Goal: Navigation & Orientation: Find specific page/section

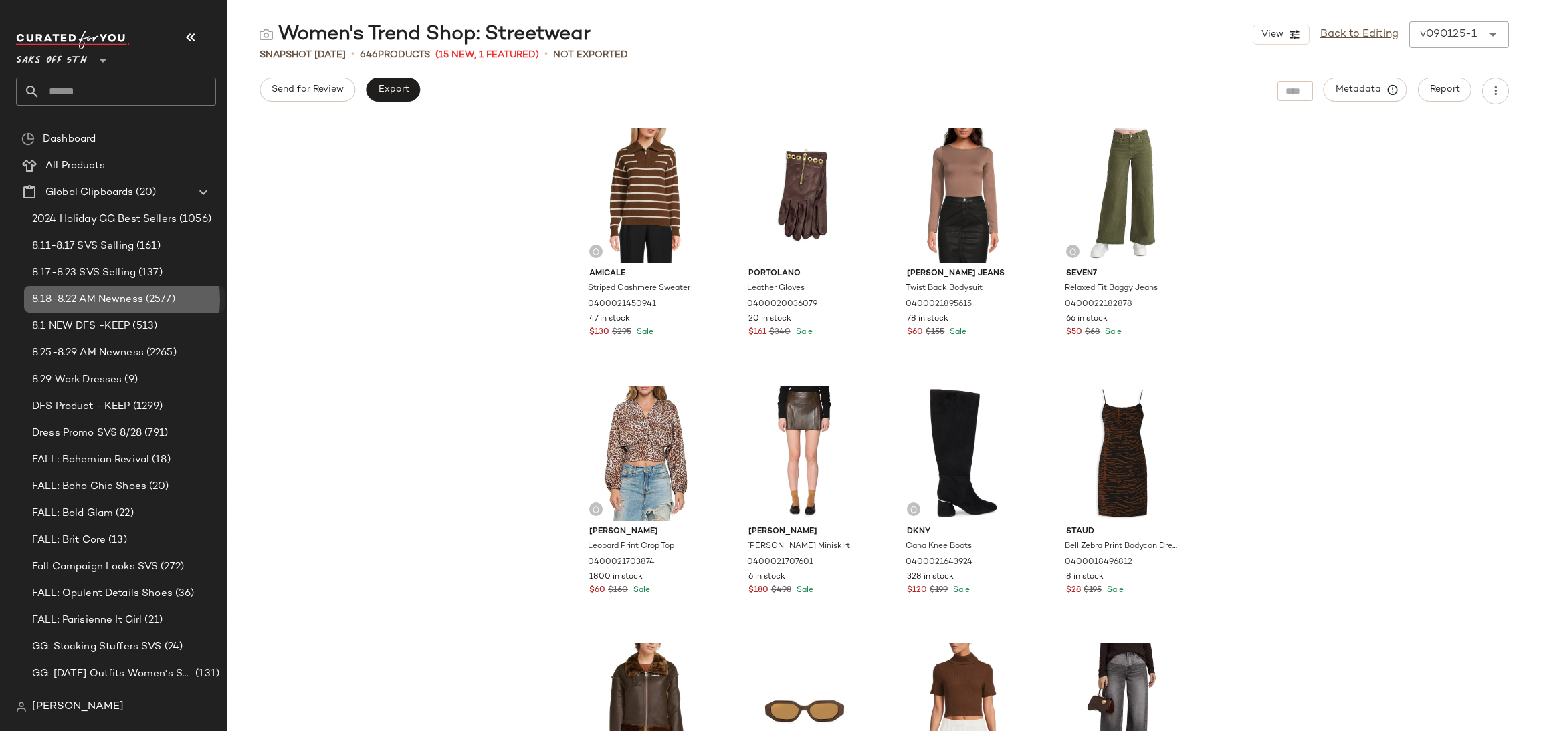
click at [105, 301] on span "8.18-8.22 AM Newness" at bounding box center [87, 299] width 111 height 15
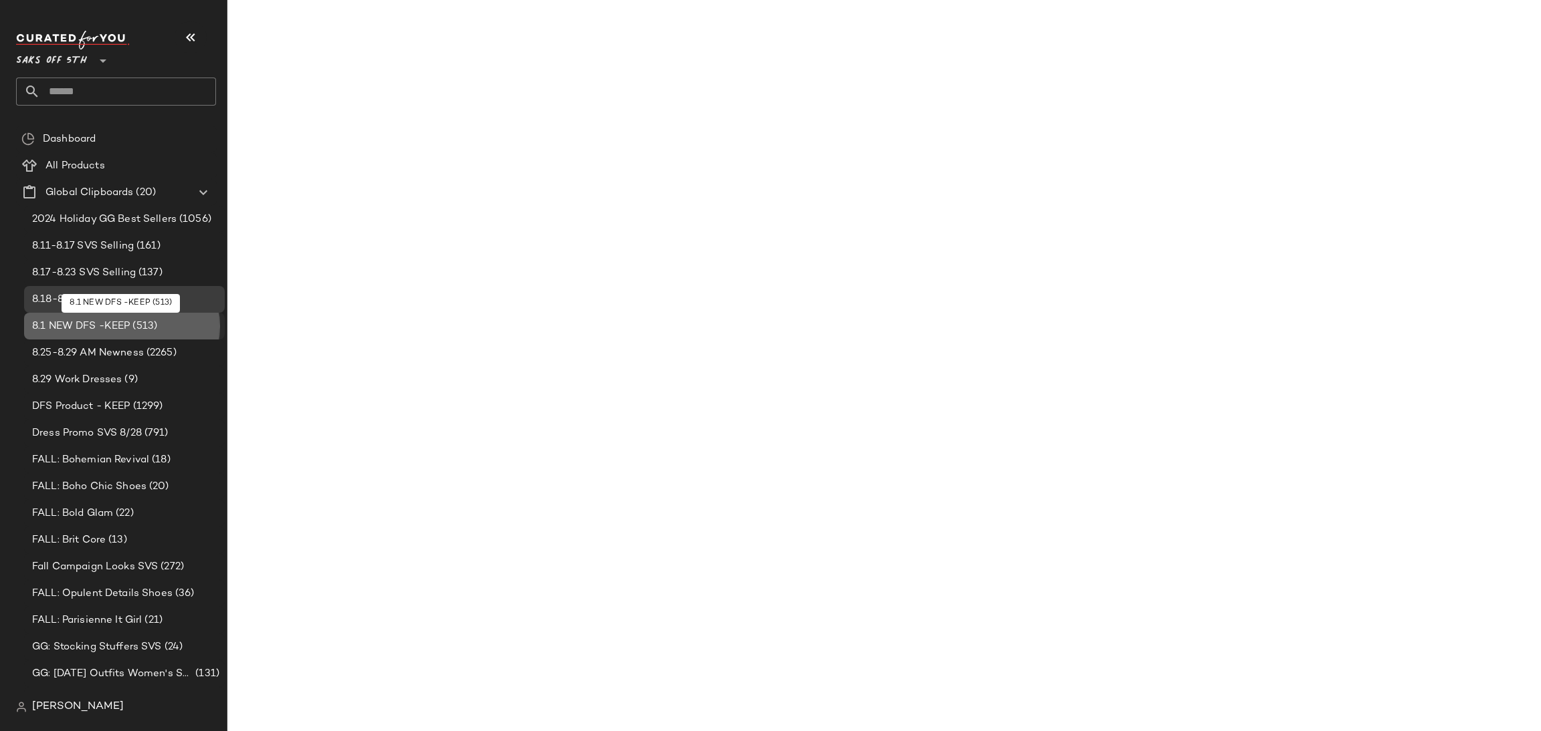
click at [100, 319] on span "8.1 NEW DFS -KEEP" at bounding box center [81, 326] width 98 height 15
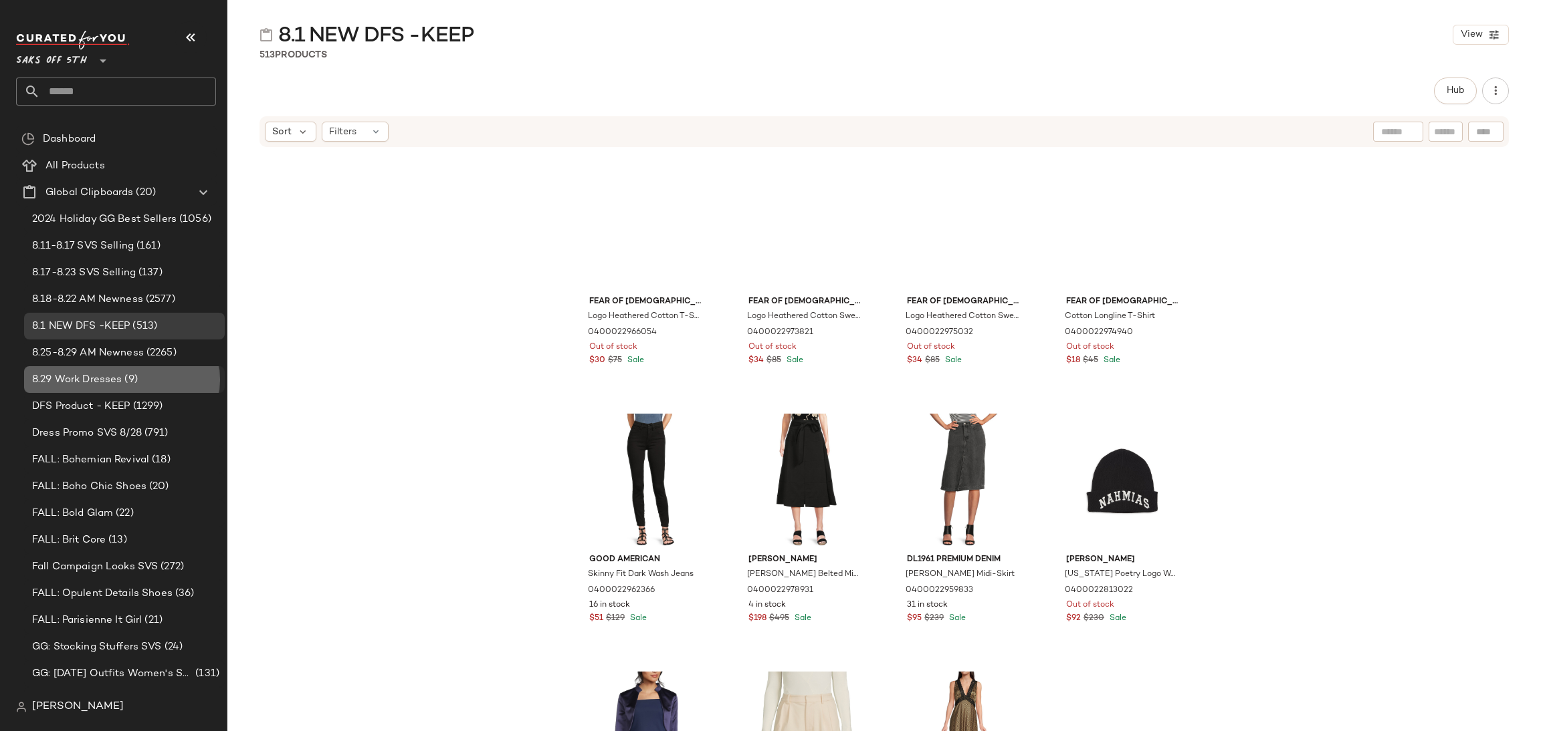
click at [98, 368] on div "8.29 Work Dresses (9)" at bounding box center [124, 379] width 201 height 27
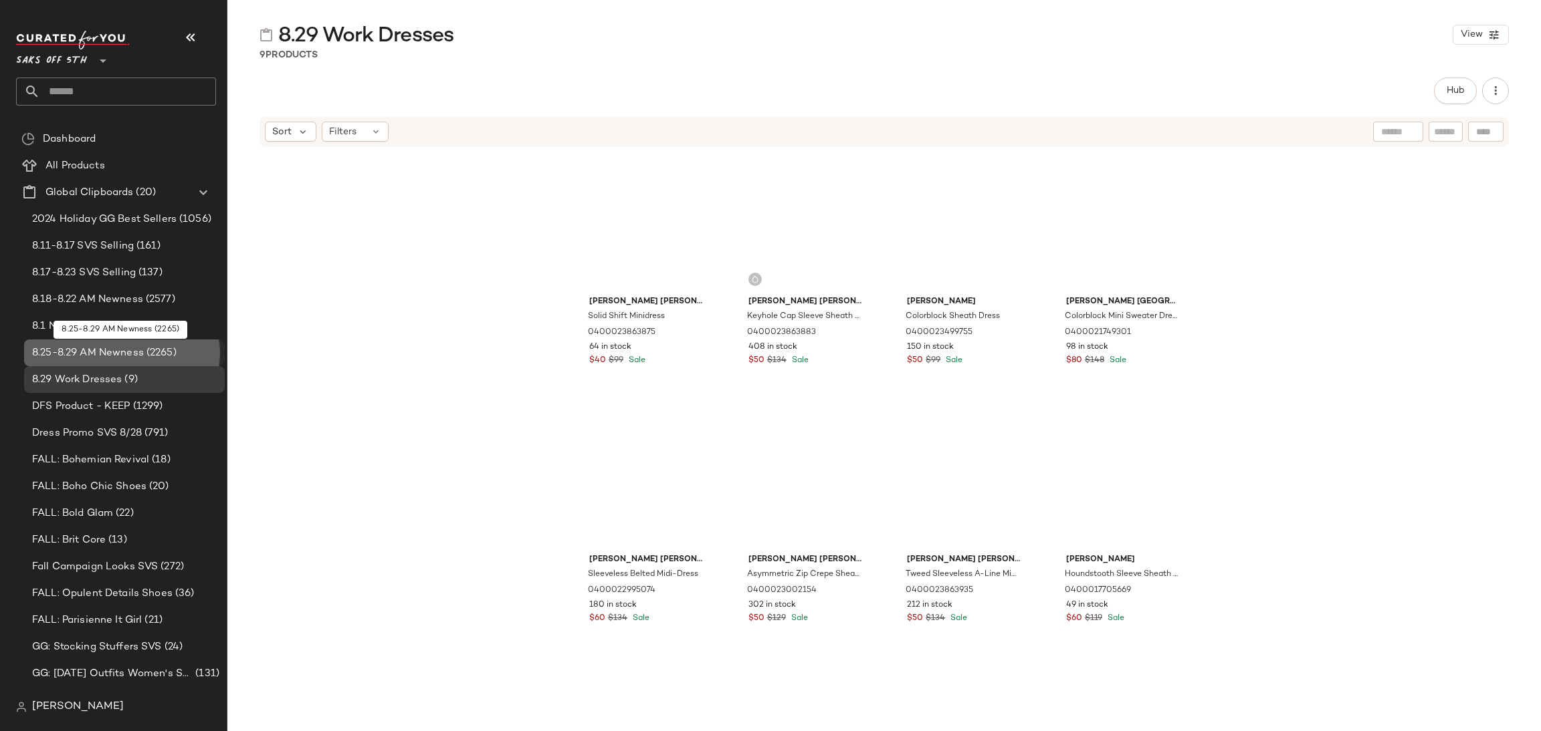
click at [122, 353] on span "8.25-8.29 AM Newness" at bounding box center [88, 353] width 112 height 15
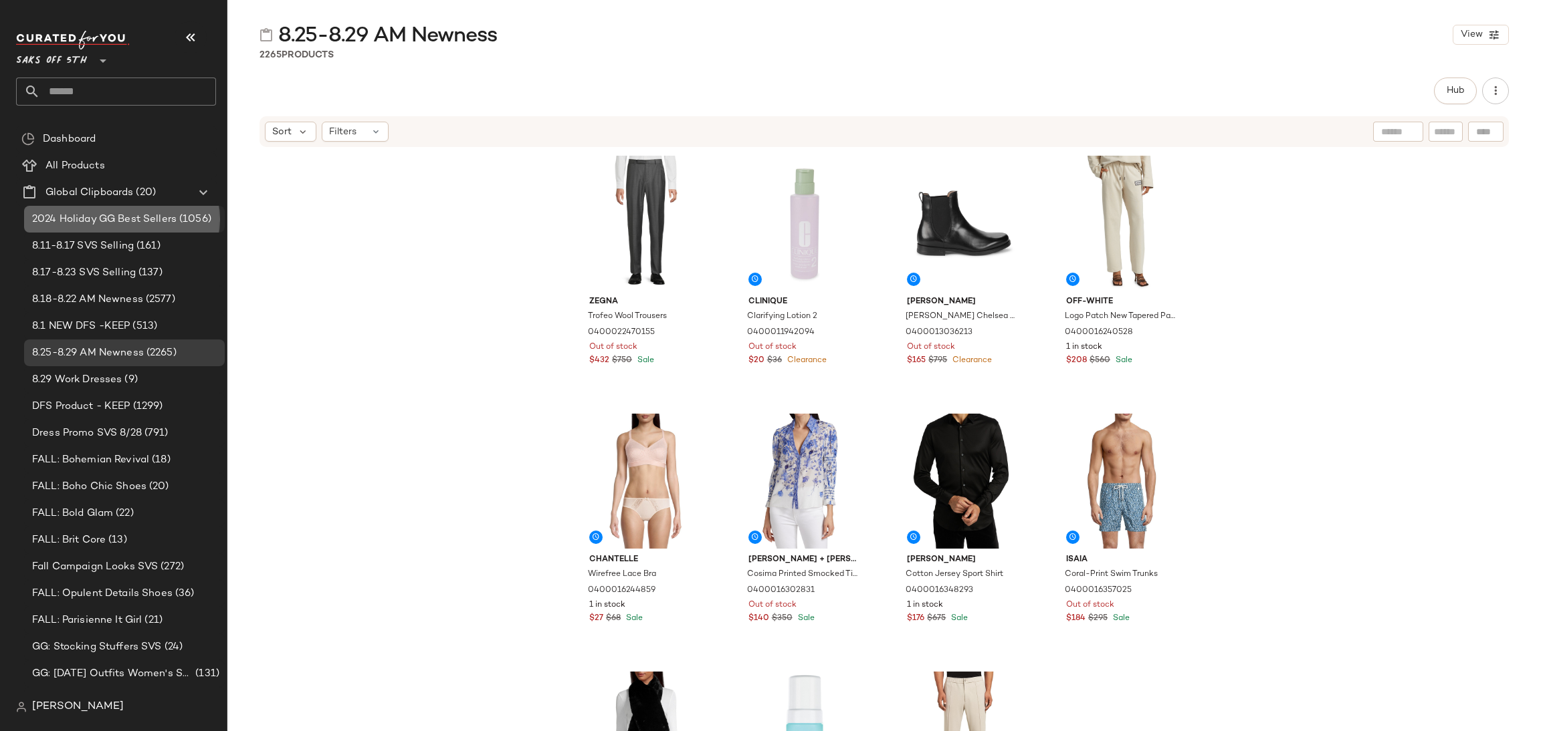
click at [151, 231] on div "2024 Holiday GG Best Sellers (1056)" at bounding box center [124, 219] width 201 height 27
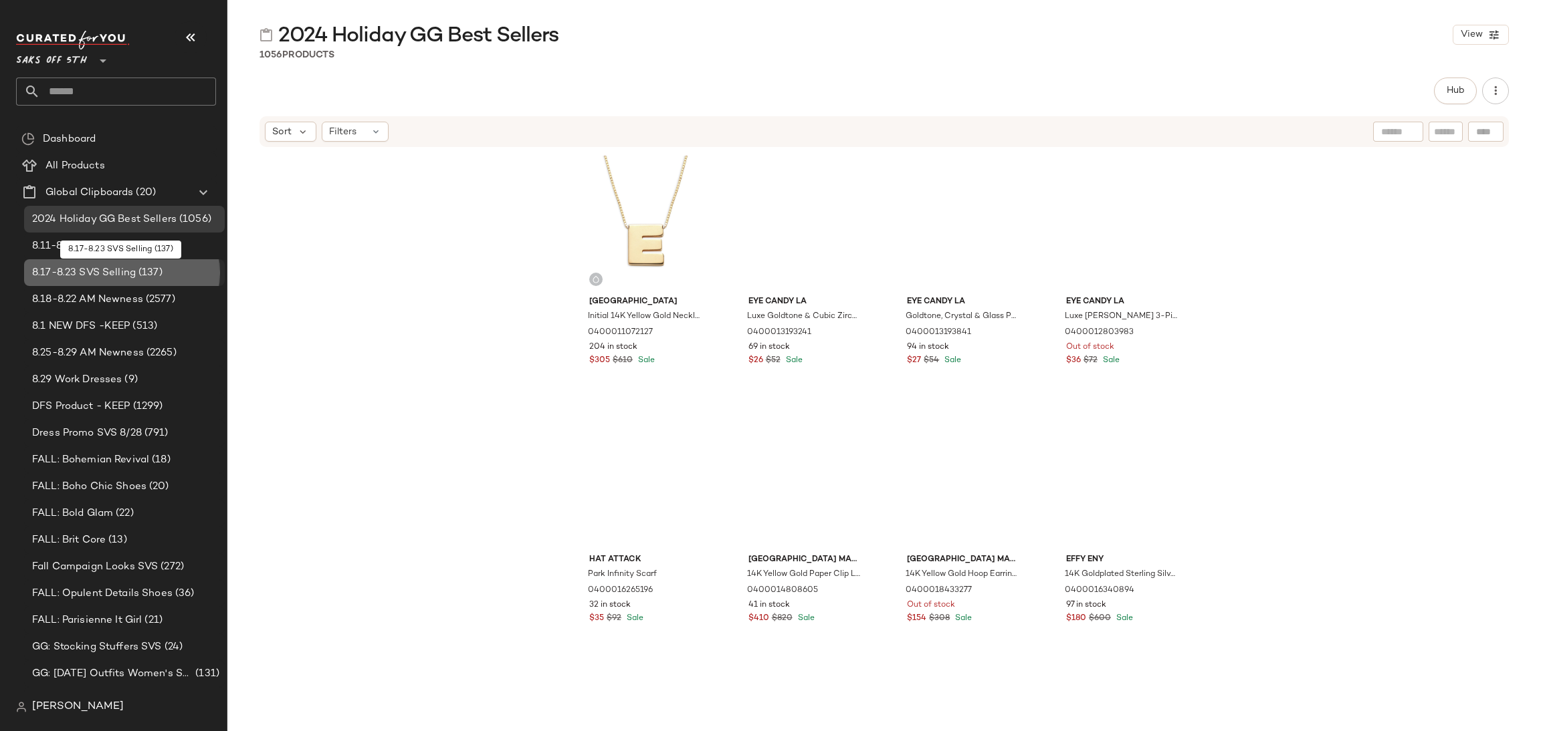
click at [110, 275] on span "8.17-8.23 SVS Selling" at bounding box center [84, 272] width 104 height 15
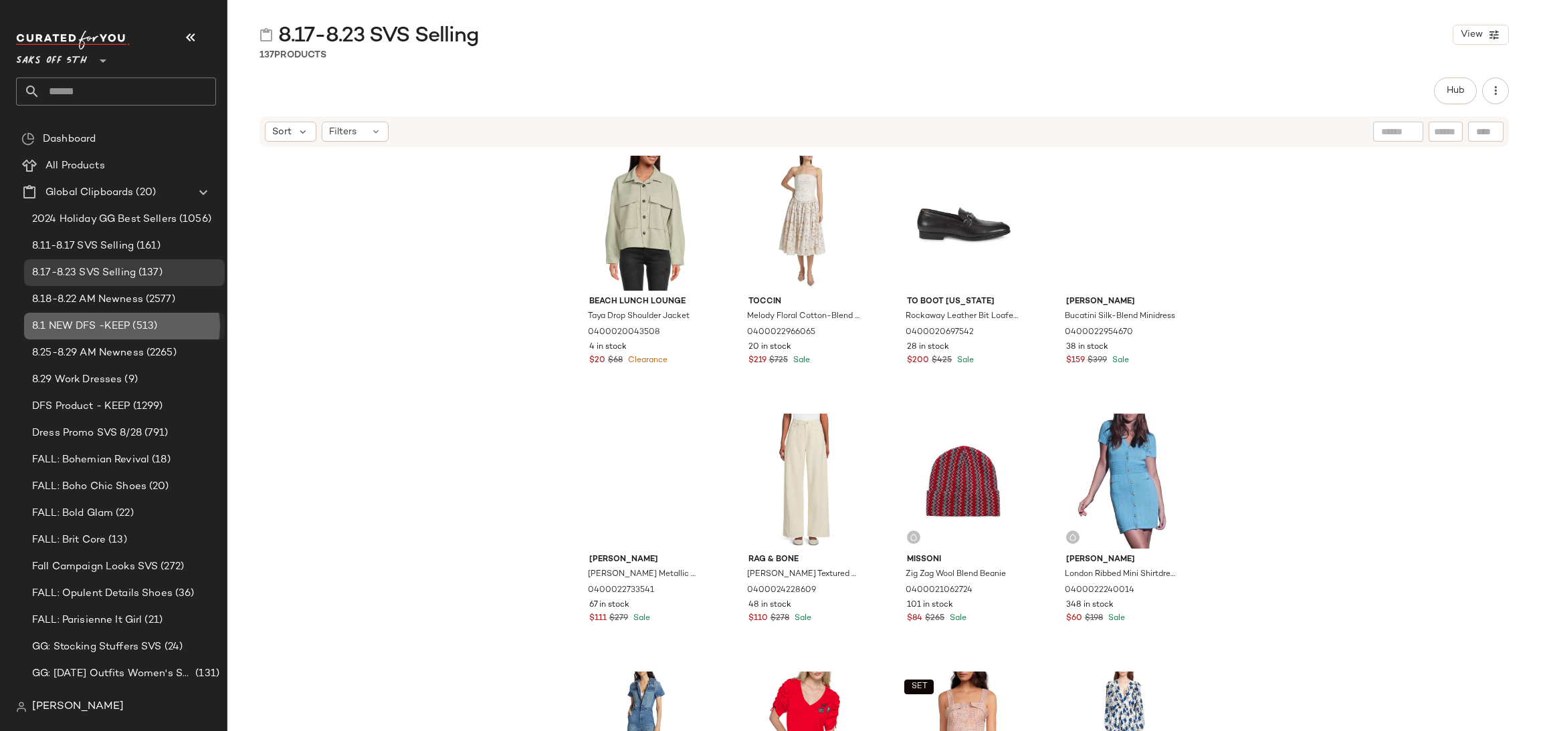
click at [76, 336] on div "8.1 NEW DFS -KEEP (513)" at bounding box center [124, 326] width 201 height 27
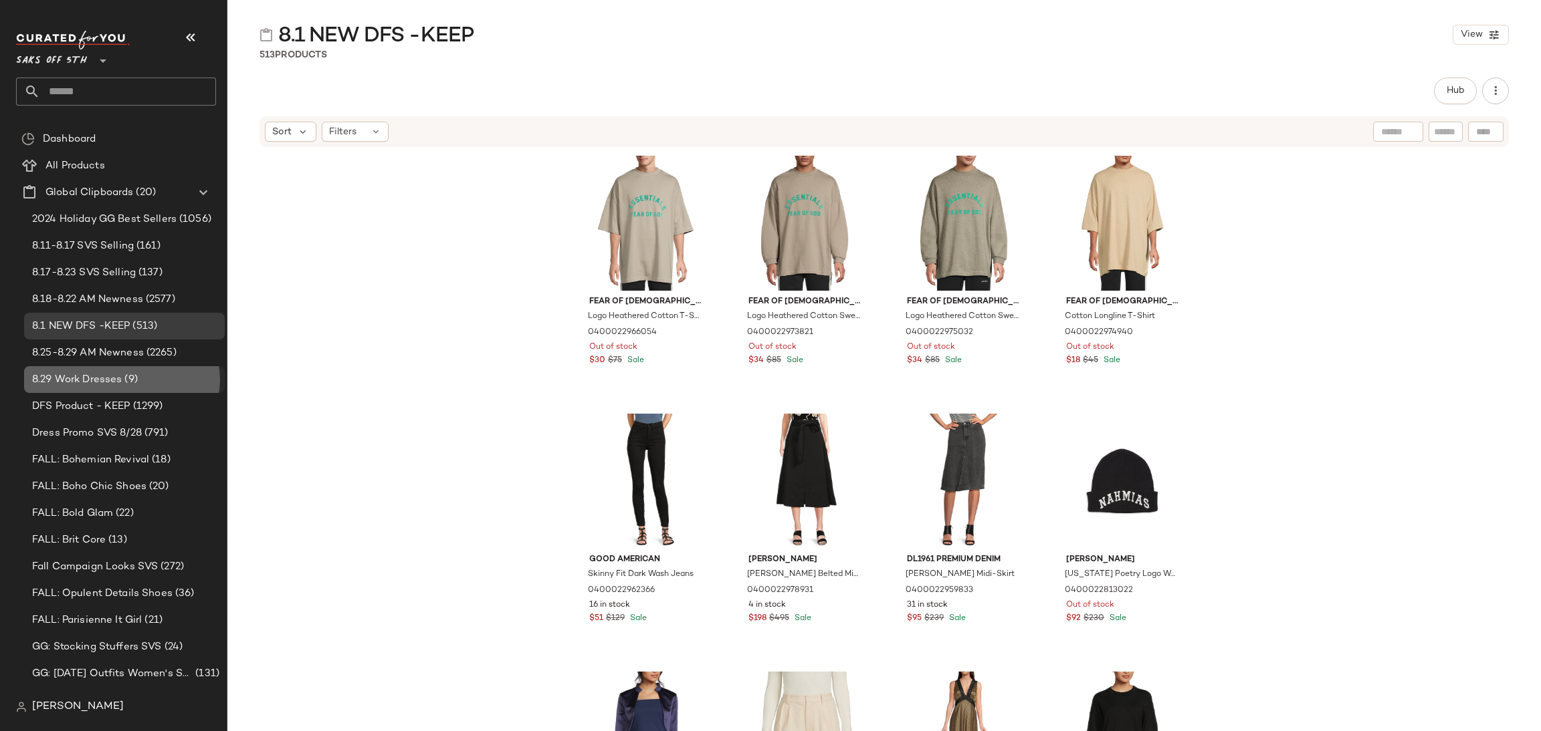
click at [41, 380] on span "8.29 Work Dresses" at bounding box center [77, 379] width 90 height 15
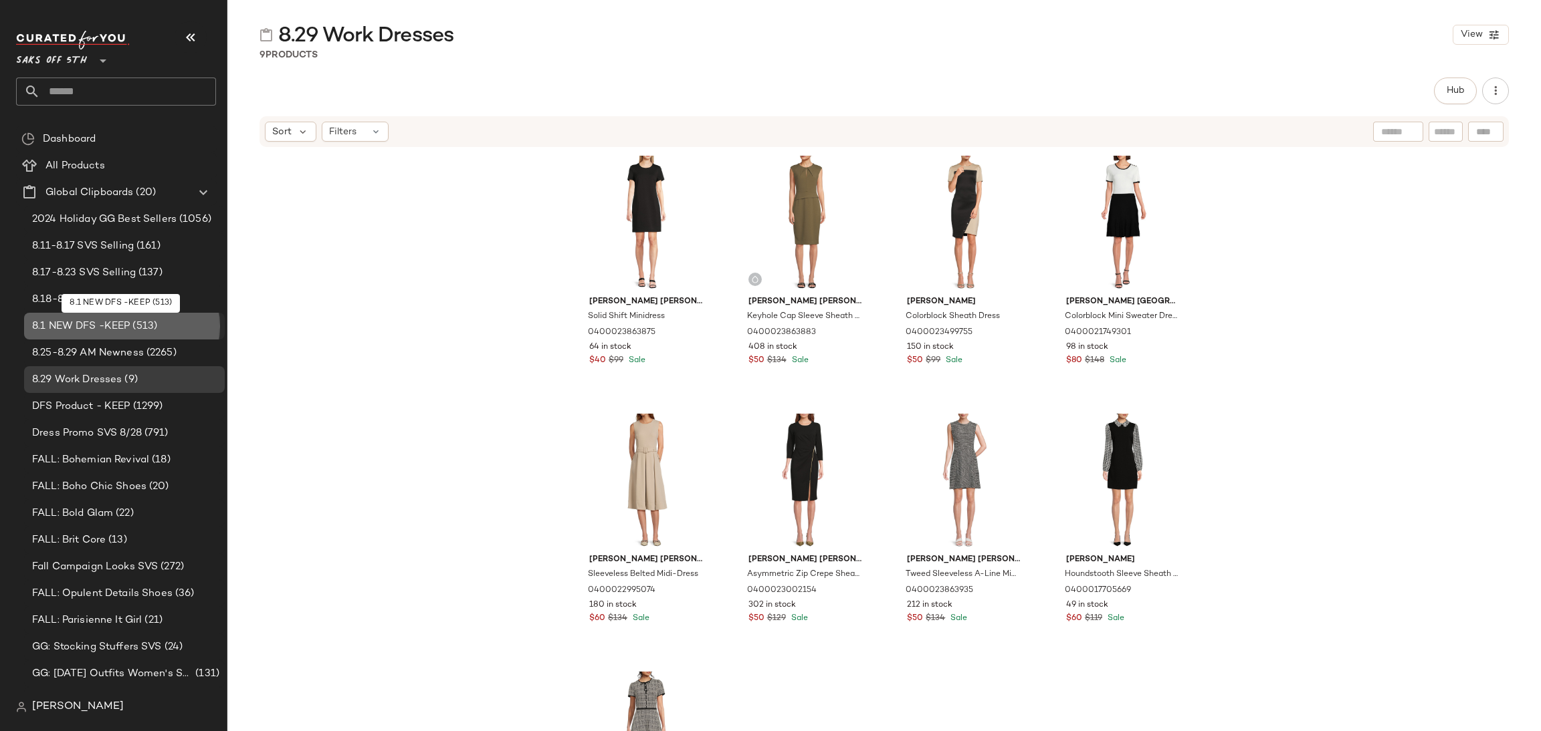
click at [58, 322] on span "8.1 NEW DFS -KEEP" at bounding box center [81, 326] width 98 height 15
